Goal: Check status

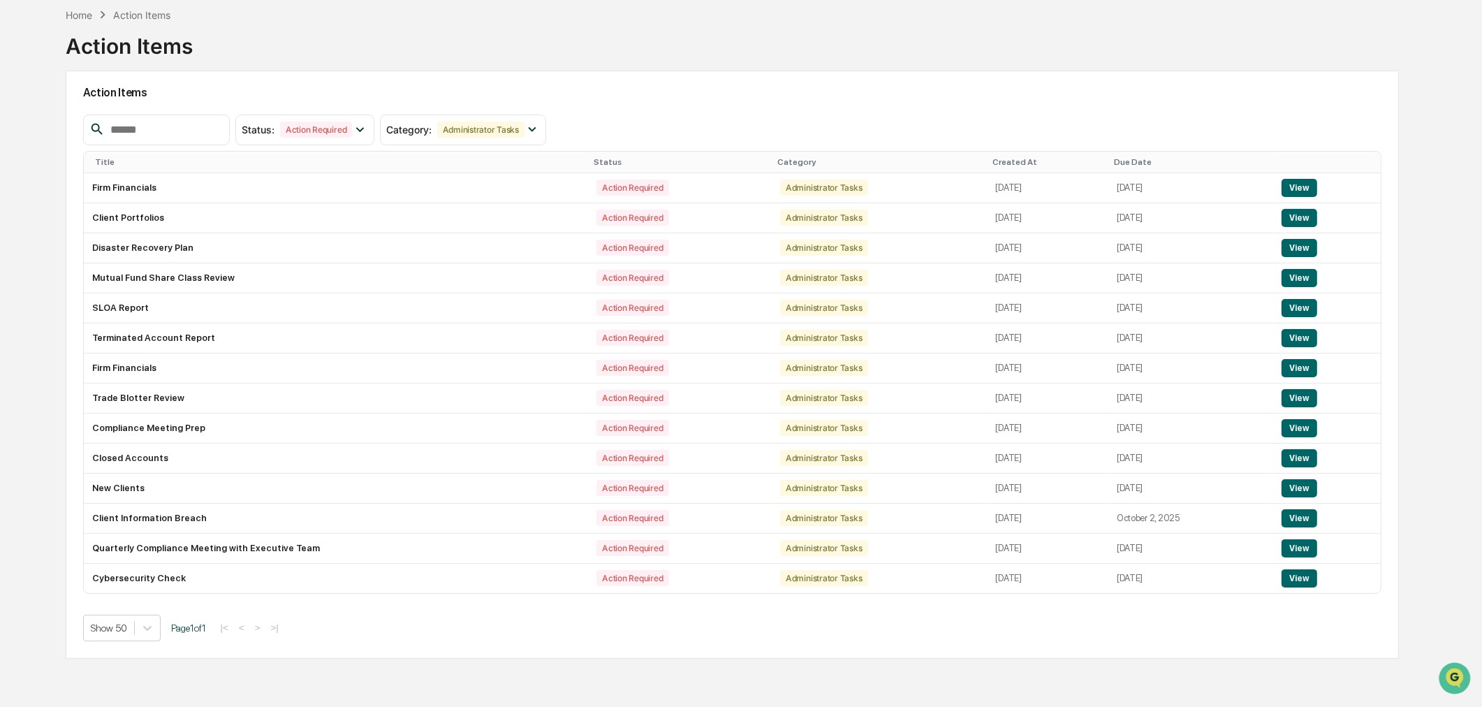
scroll to position [66, 0]
click at [86, 10] on div "Home" at bounding box center [79, 15] width 27 height 12
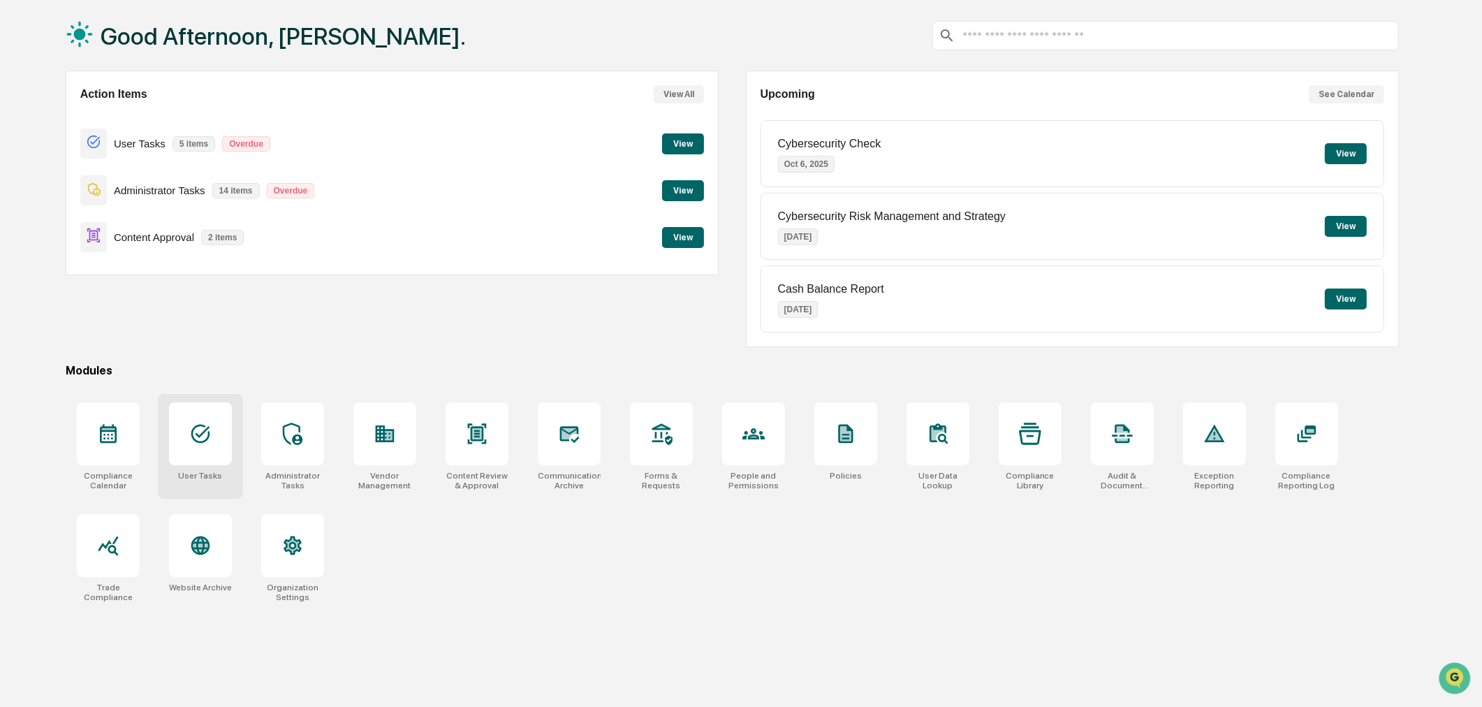
click at [197, 473] on div "User Tasks" at bounding box center [200, 476] width 44 height 10
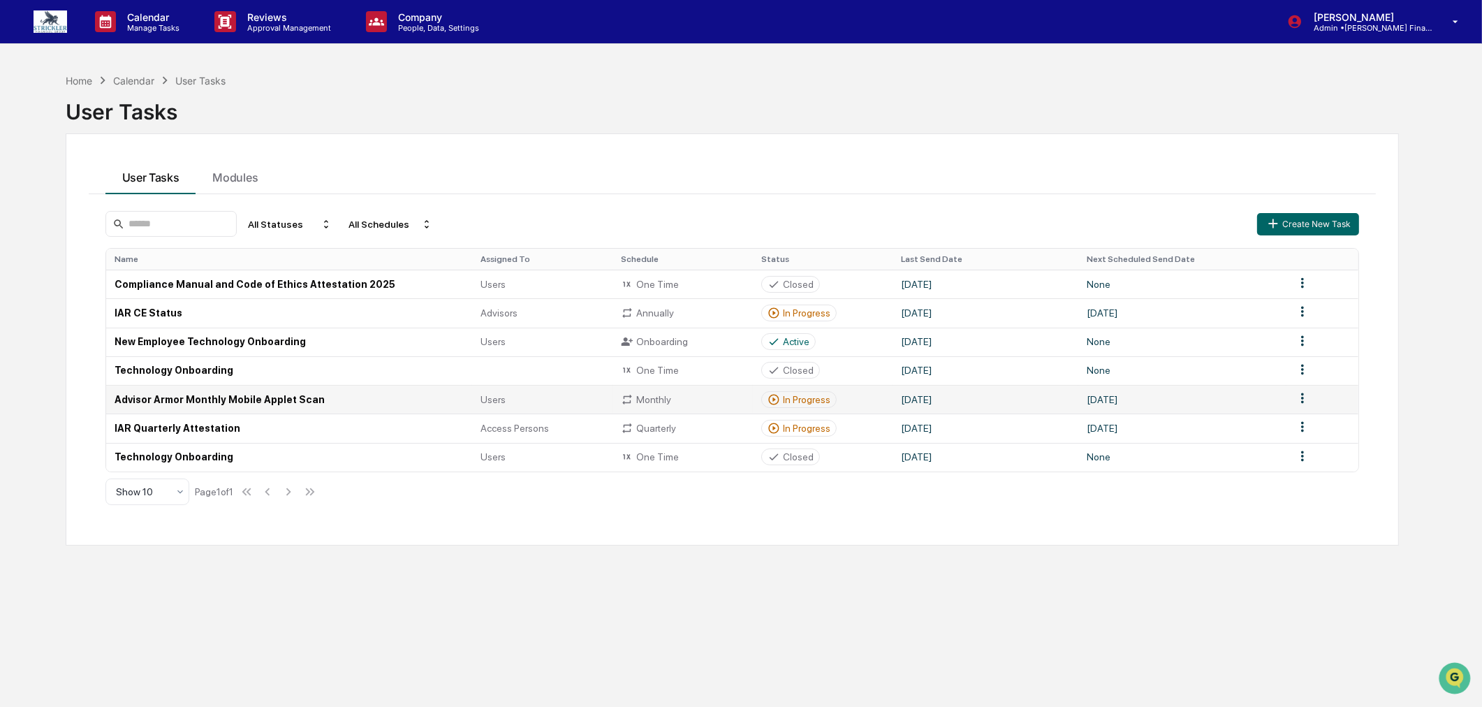
click at [291, 413] on td "Advisor Armor Monthly Mobile Applet Scan" at bounding box center [289, 399] width 367 height 29
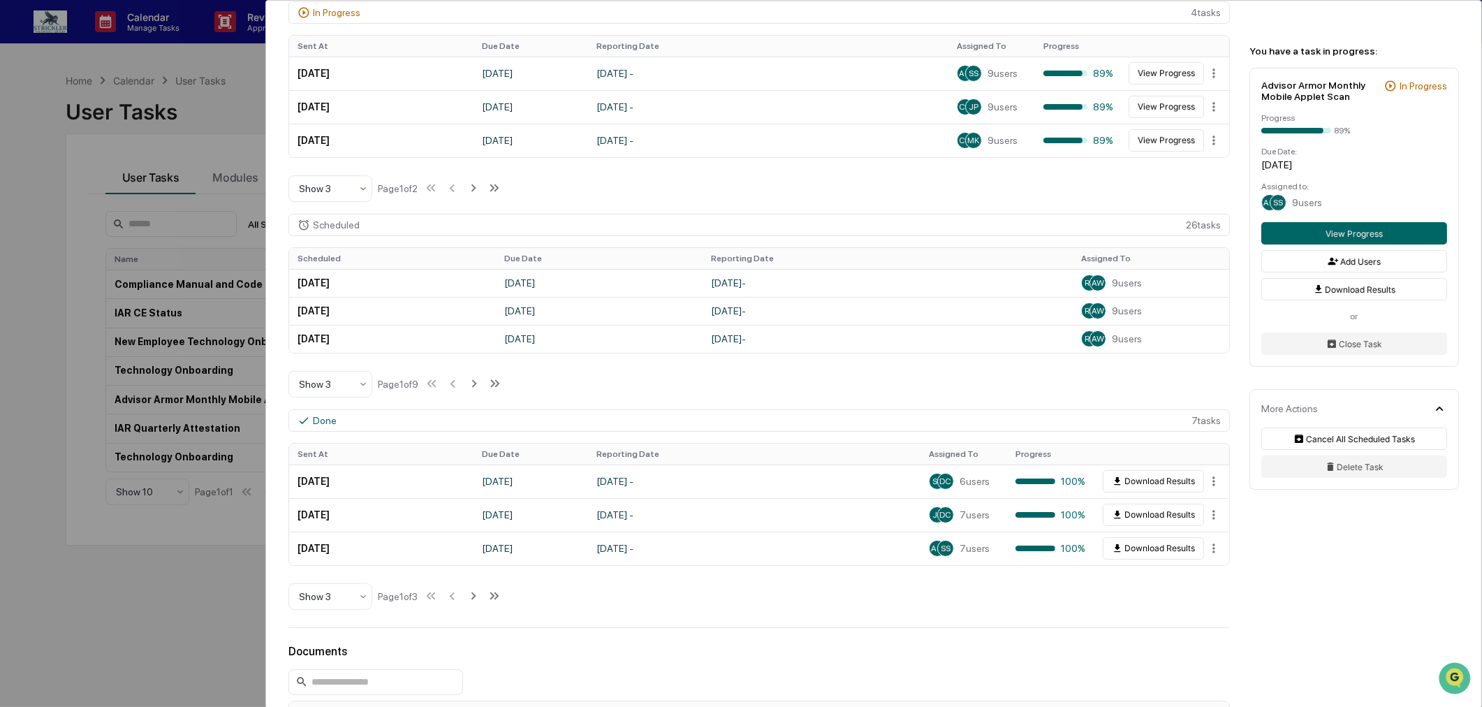
scroll to position [232, 0]
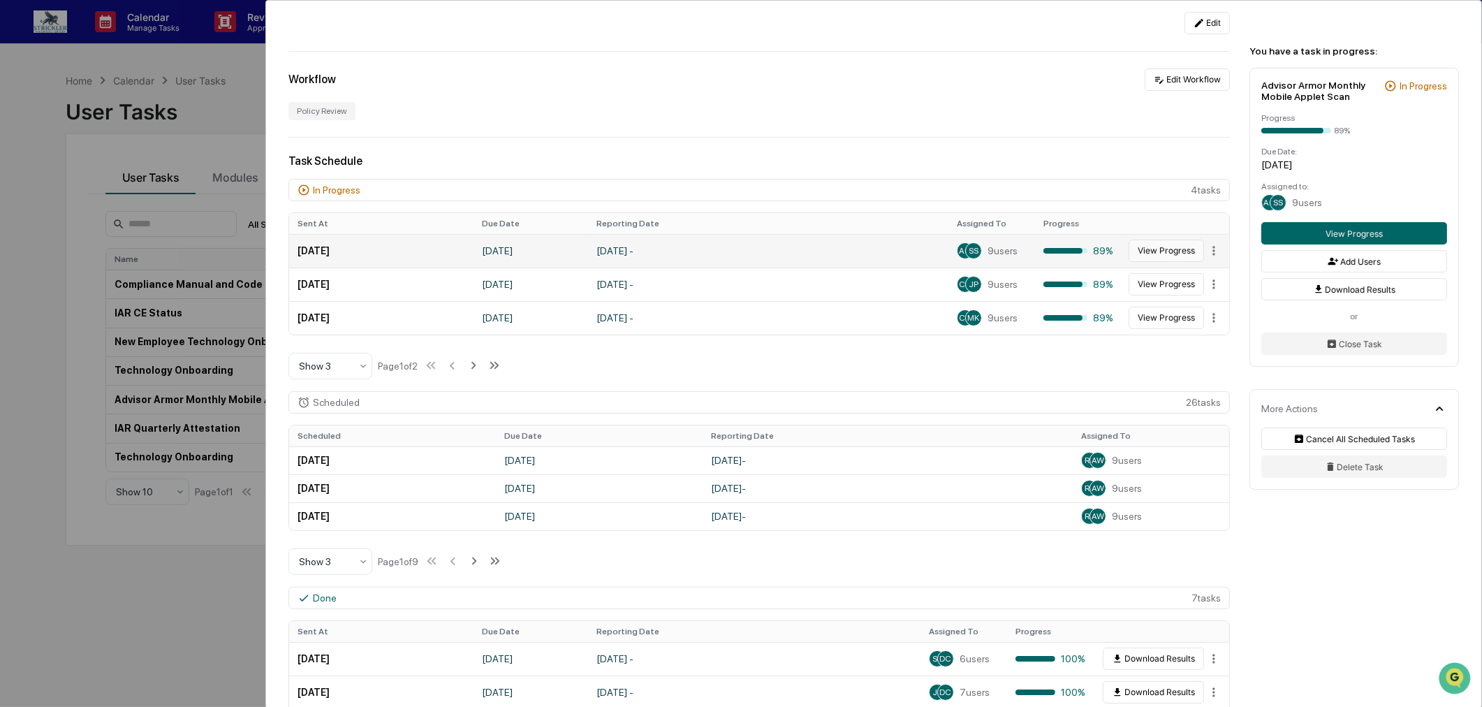
click at [1161, 262] on button "View Progress" at bounding box center [1165, 250] width 75 height 22
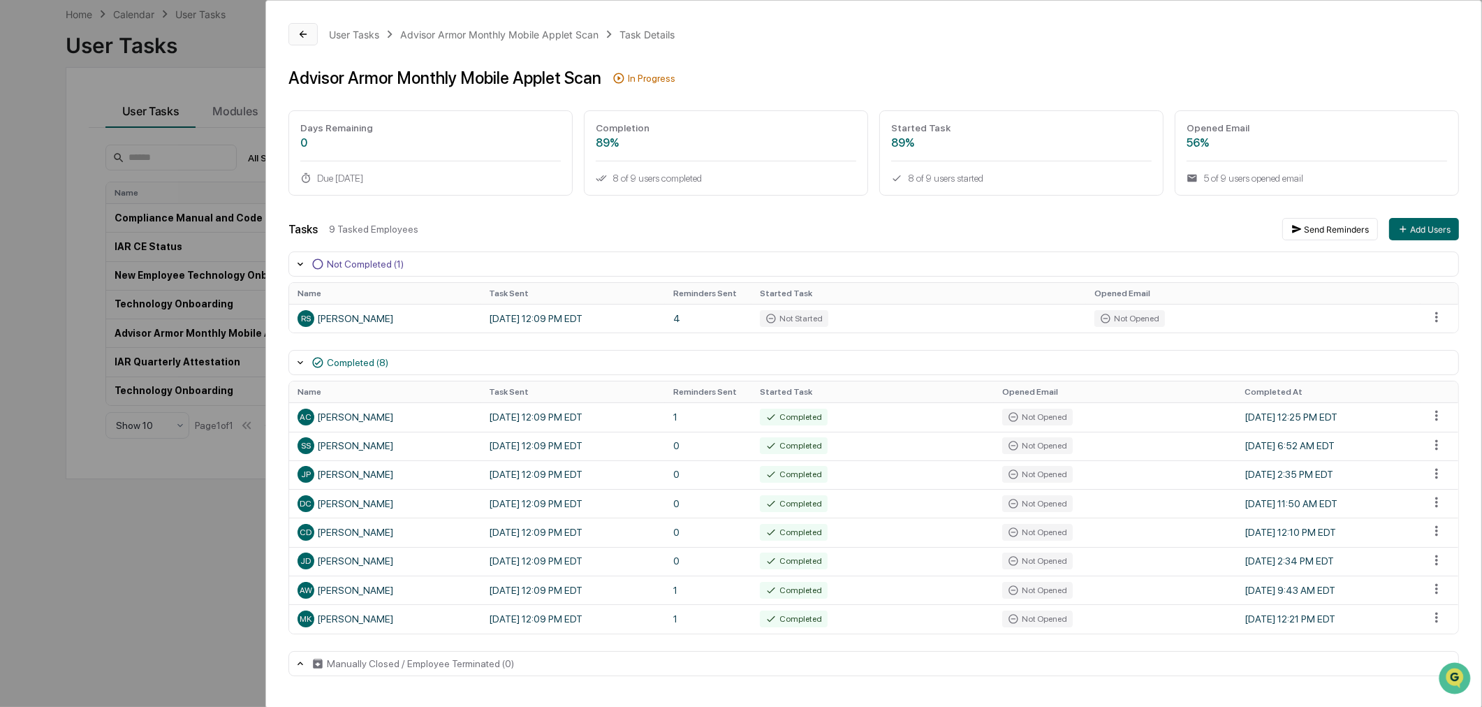
click at [308, 30] on icon at bounding box center [302, 34] width 11 height 11
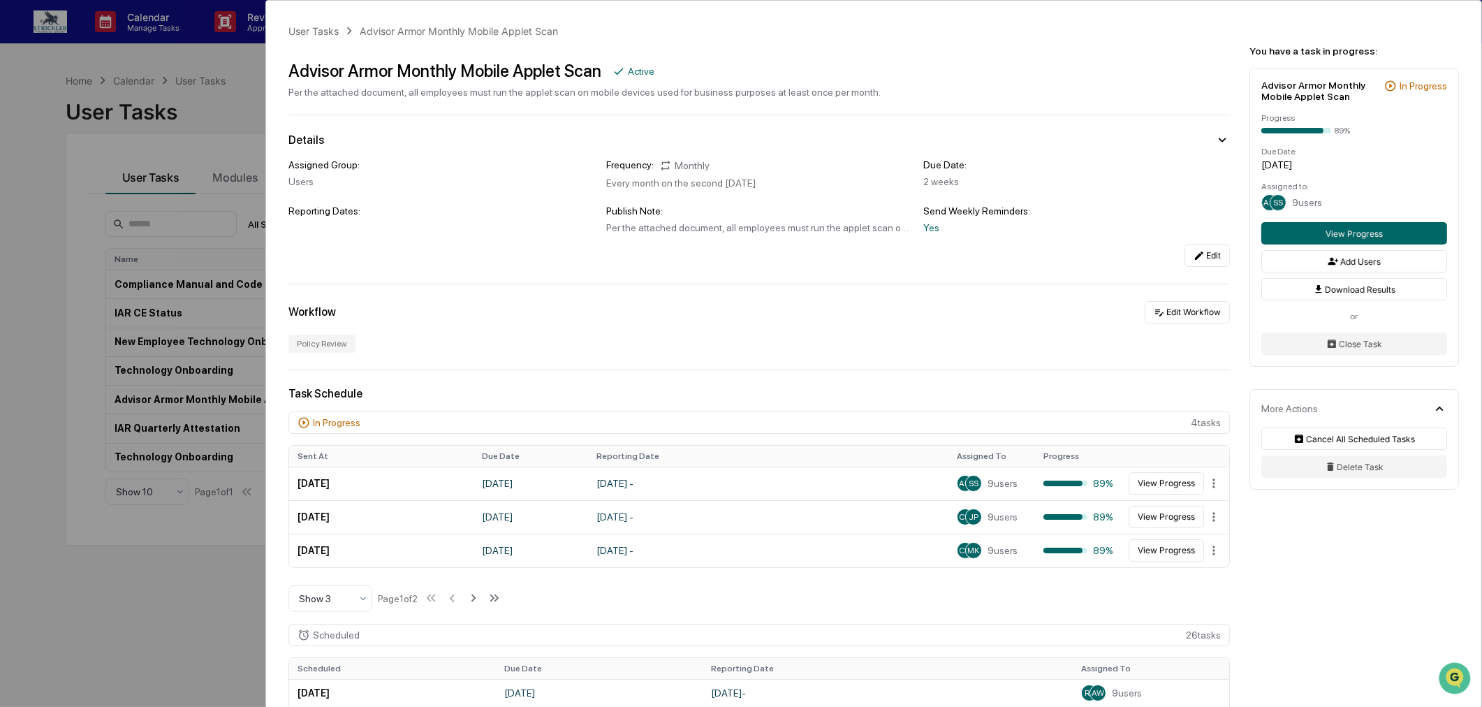
click at [5, 108] on div "User Tasks Advisor Armor Monthly Mobile Applet Scan Advisor Armor Monthly Mobil…" at bounding box center [741, 353] width 1482 height 707
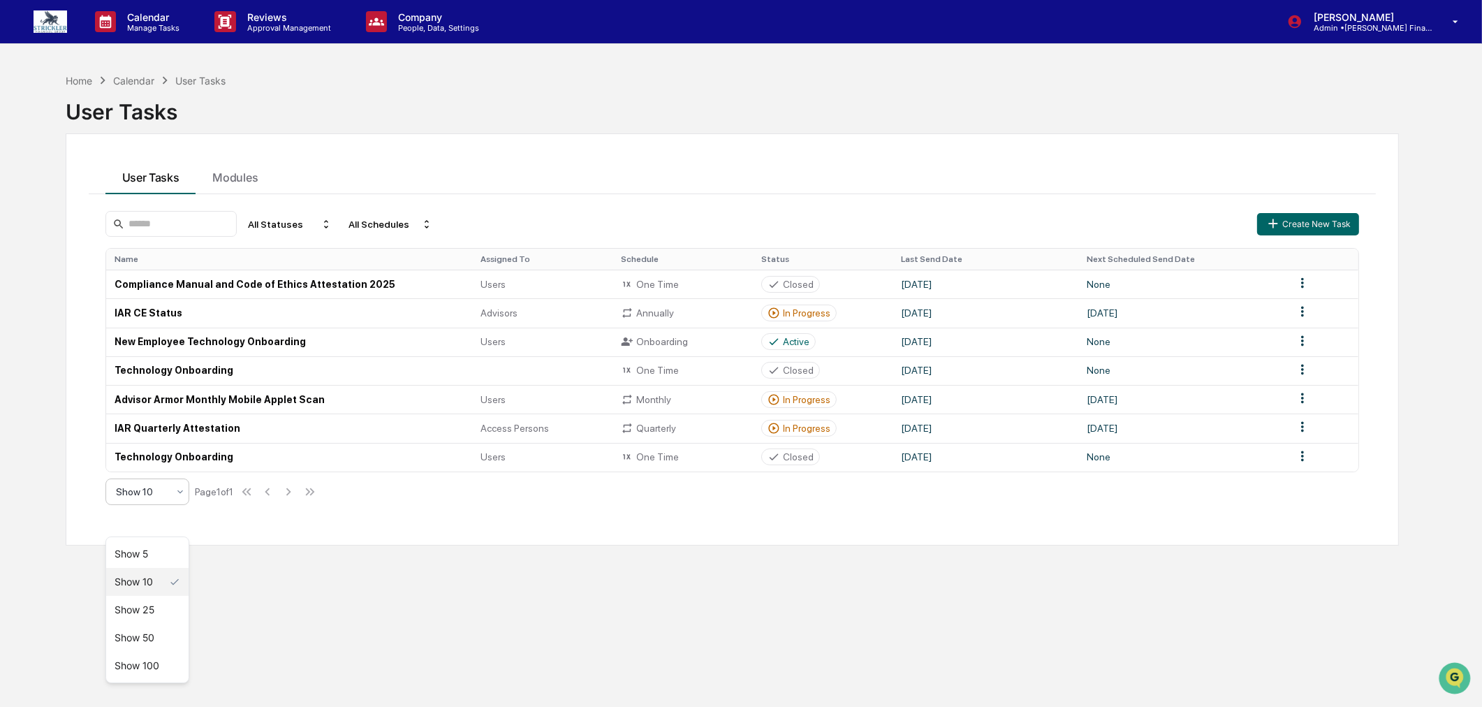
click at [175, 497] on icon at bounding box center [180, 491] width 11 height 11
click at [163, 602] on div "Show 25" at bounding box center [147, 610] width 82 height 28
click at [75, 75] on div "Home" at bounding box center [79, 81] width 27 height 12
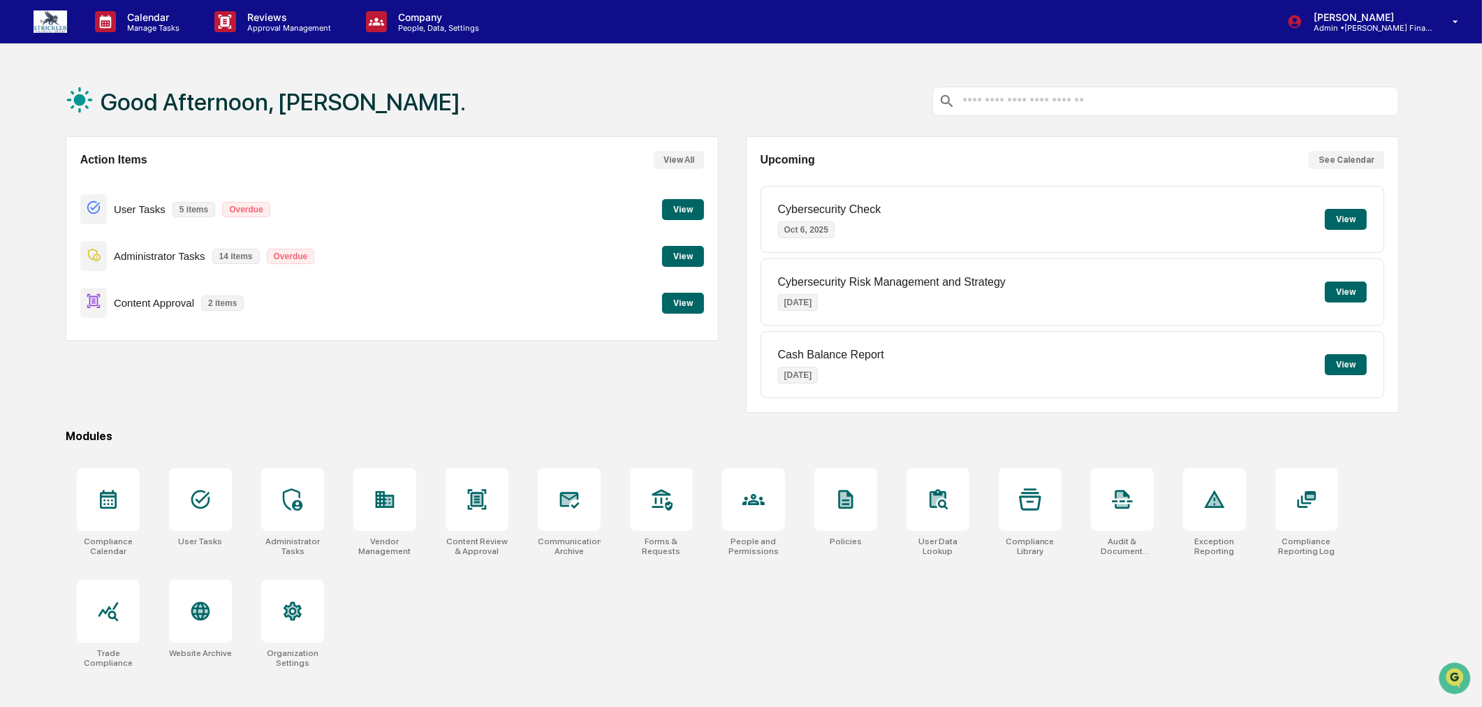
click at [676, 215] on button "View" at bounding box center [683, 209] width 42 height 21
